Goal: Check status

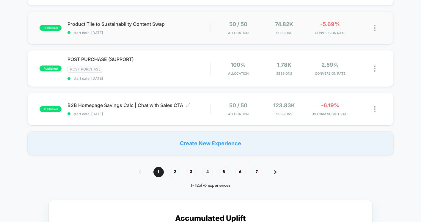
scroll to position [400, 0]
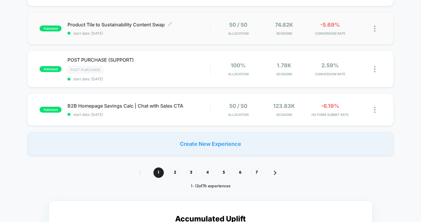
click at [195, 29] on div "Product Tile to Sustainability Content Swap Click to edit experience details Cl…" at bounding box center [138, 29] width 143 height 14
